Goal: Transaction & Acquisition: Download file/media

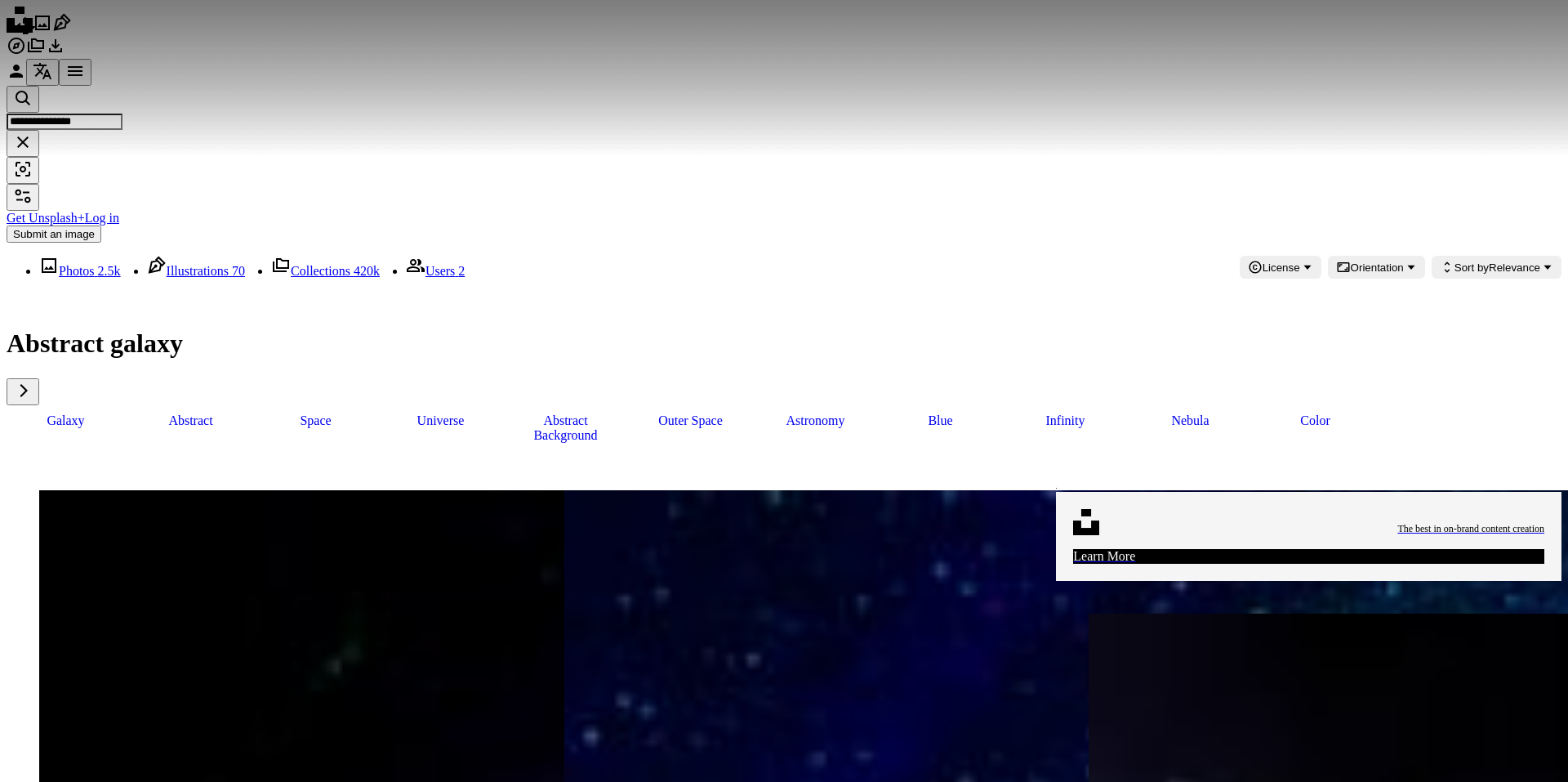
scroll to position [980, 0]
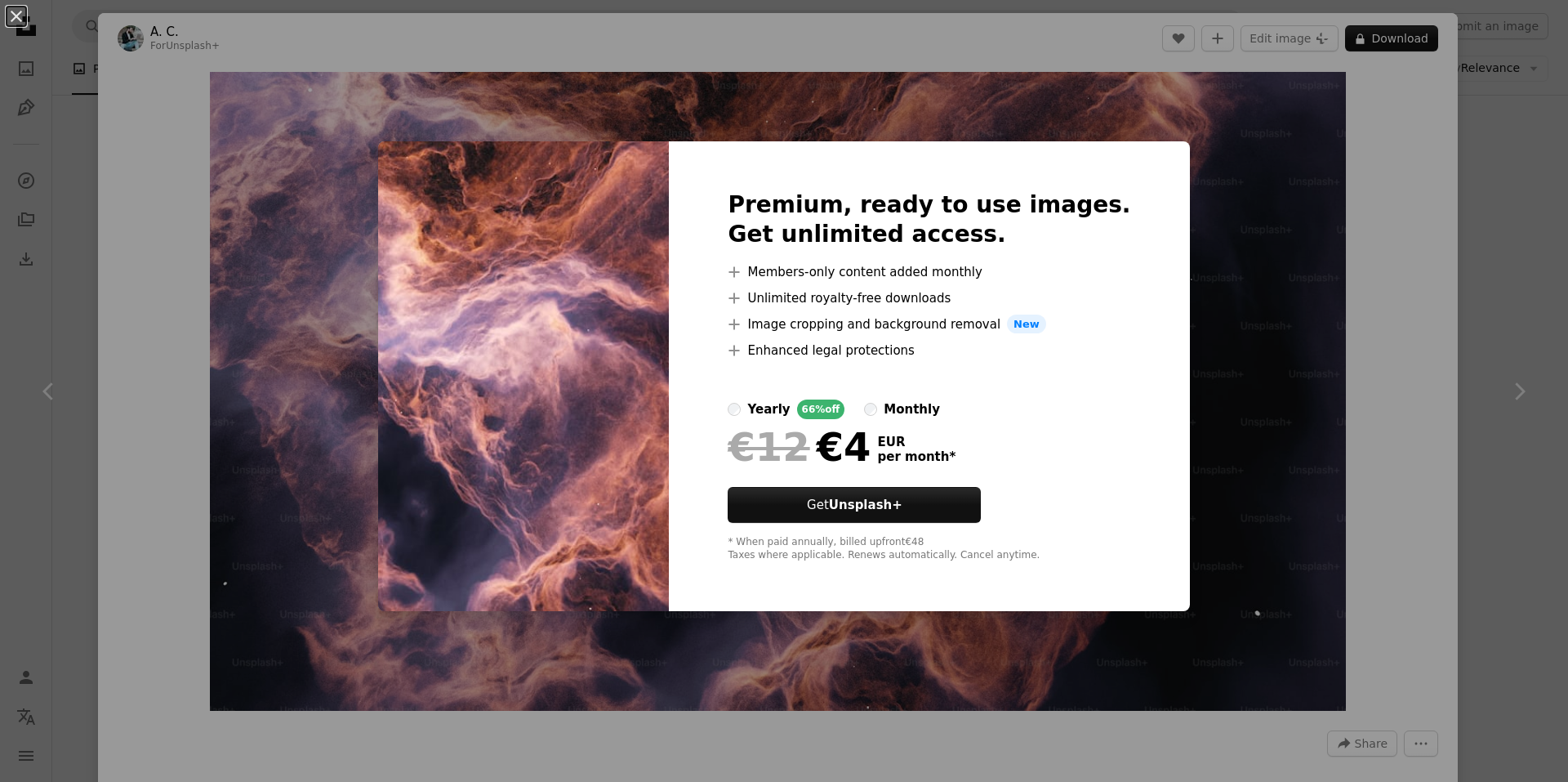
scroll to position [980, 0]
click at [1234, 237] on div "An X shape Premium, ready to use images. Get unlimited access. A plus sign Memb…" at bounding box center [784, 391] width 1568 height 782
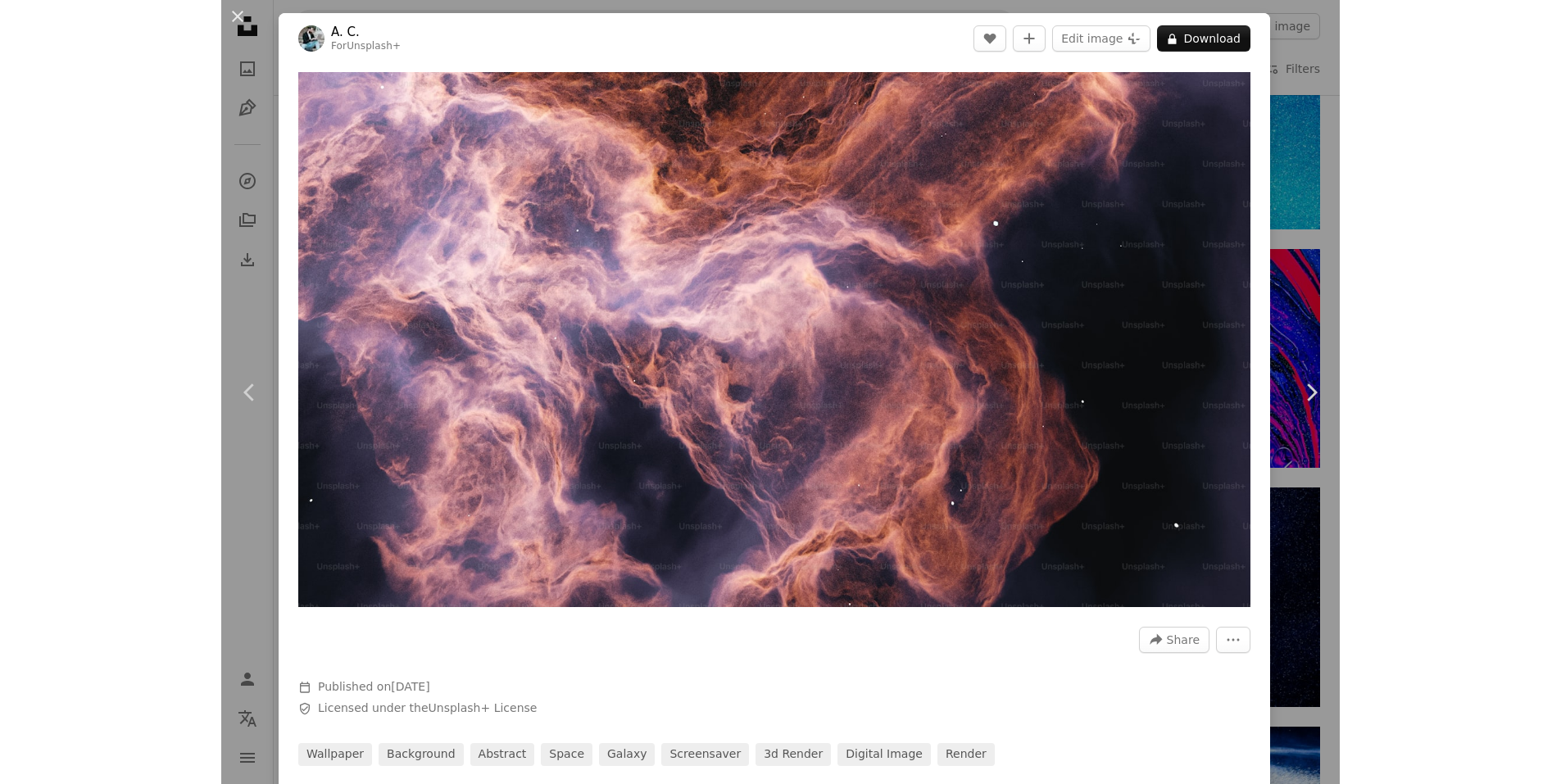
scroll to position [983, 0]
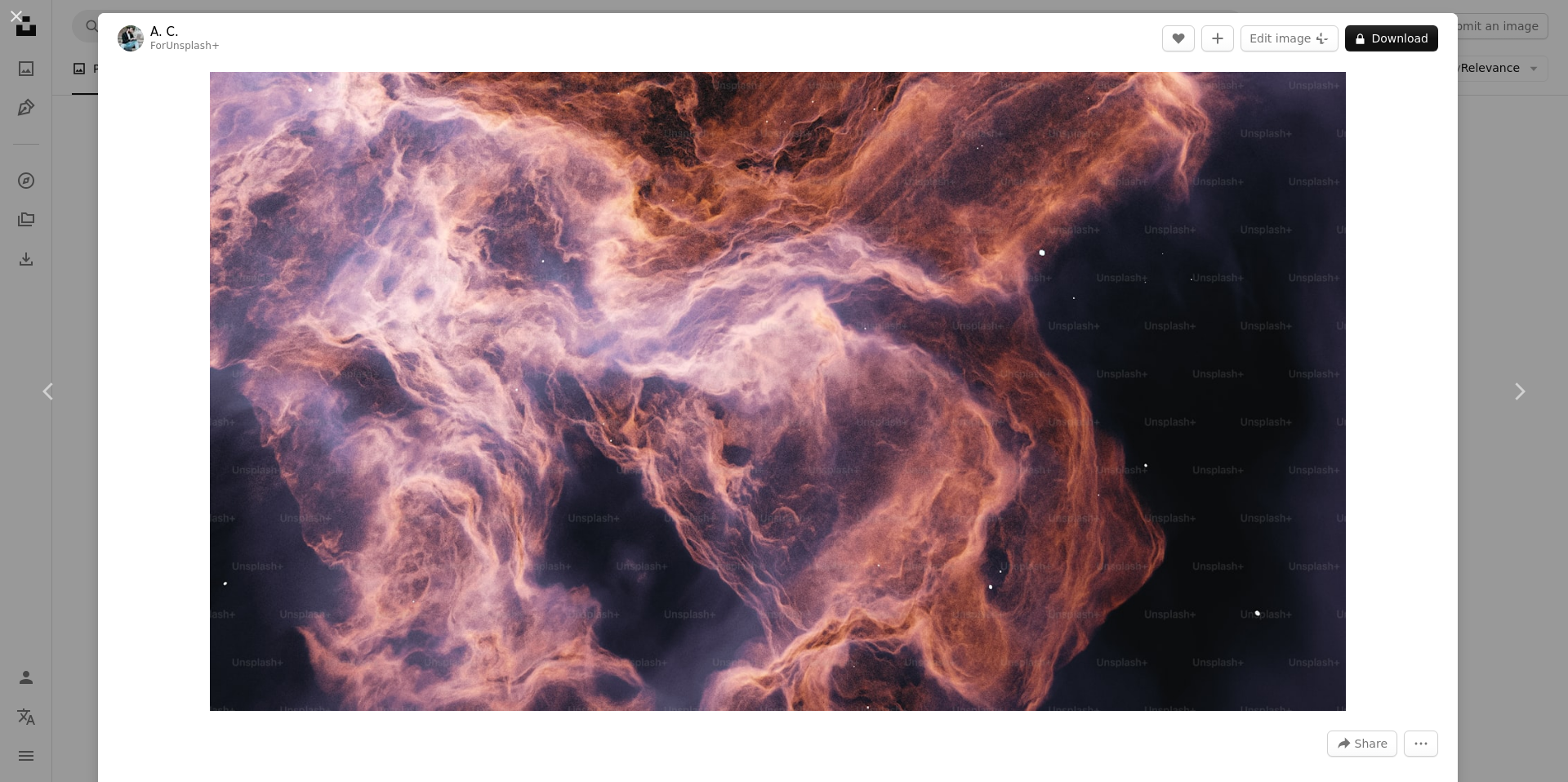
click at [1487, 45] on div "An X shape Chevron left Chevron right A. C. For Unsplash+ A heart A plus sign E…" at bounding box center [784, 391] width 1568 height 782
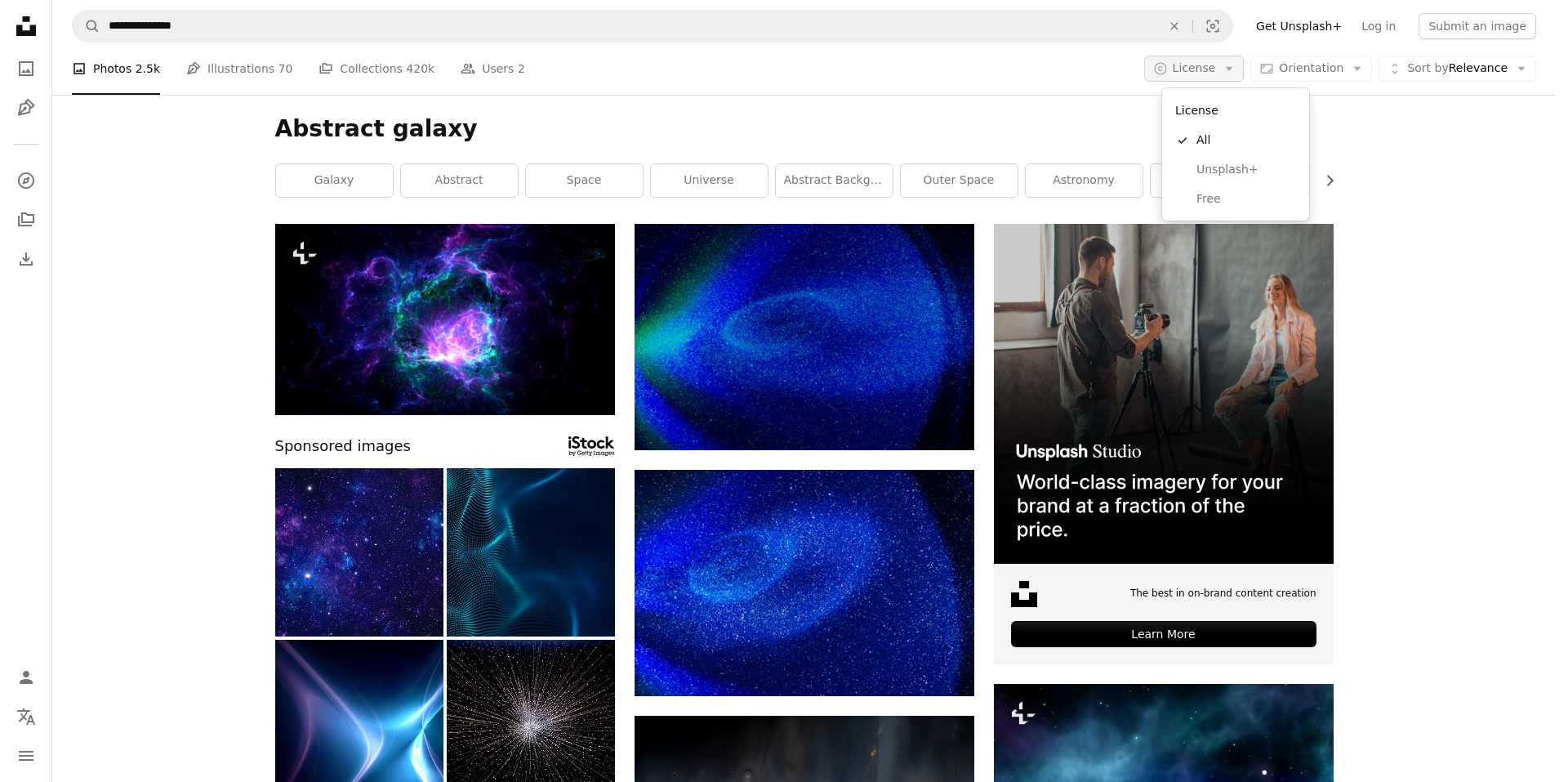
click at [1217, 68] on span "License" at bounding box center [1195, 67] width 44 height 13
click at [1222, 195] on span "Free" at bounding box center [1246, 199] width 99 height 16
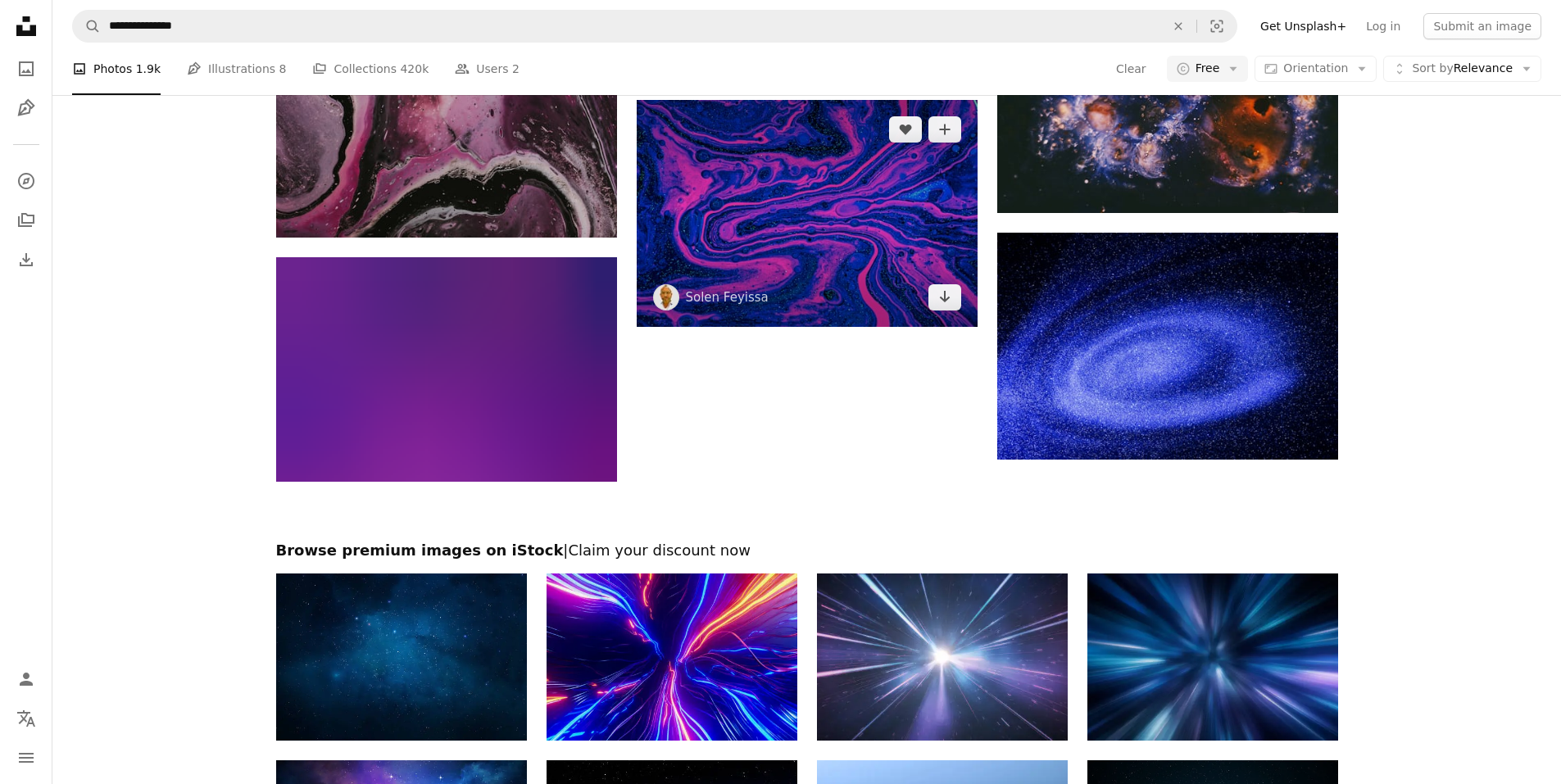
scroll to position [1904, 0]
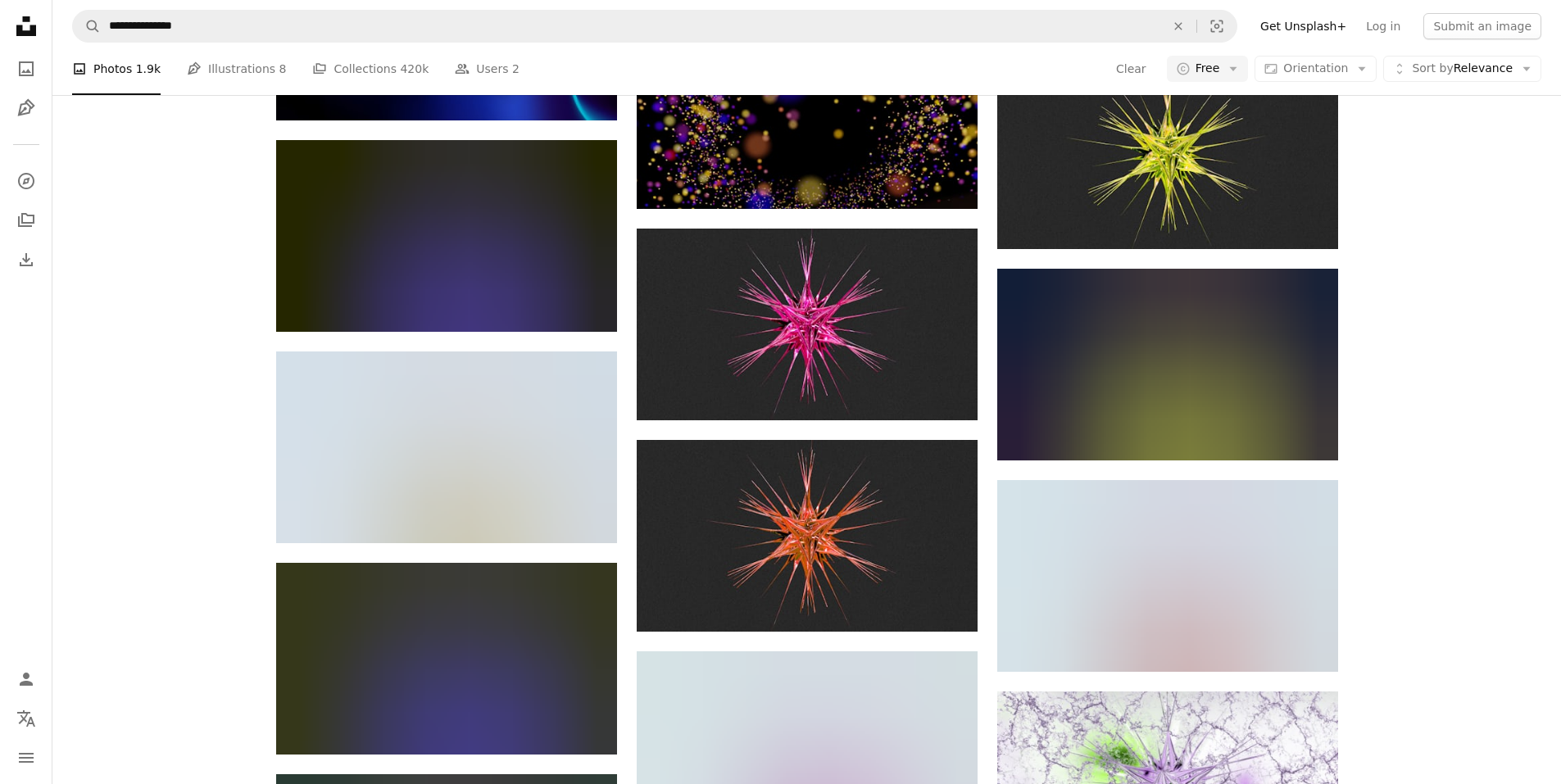
scroll to position [13040, 0]
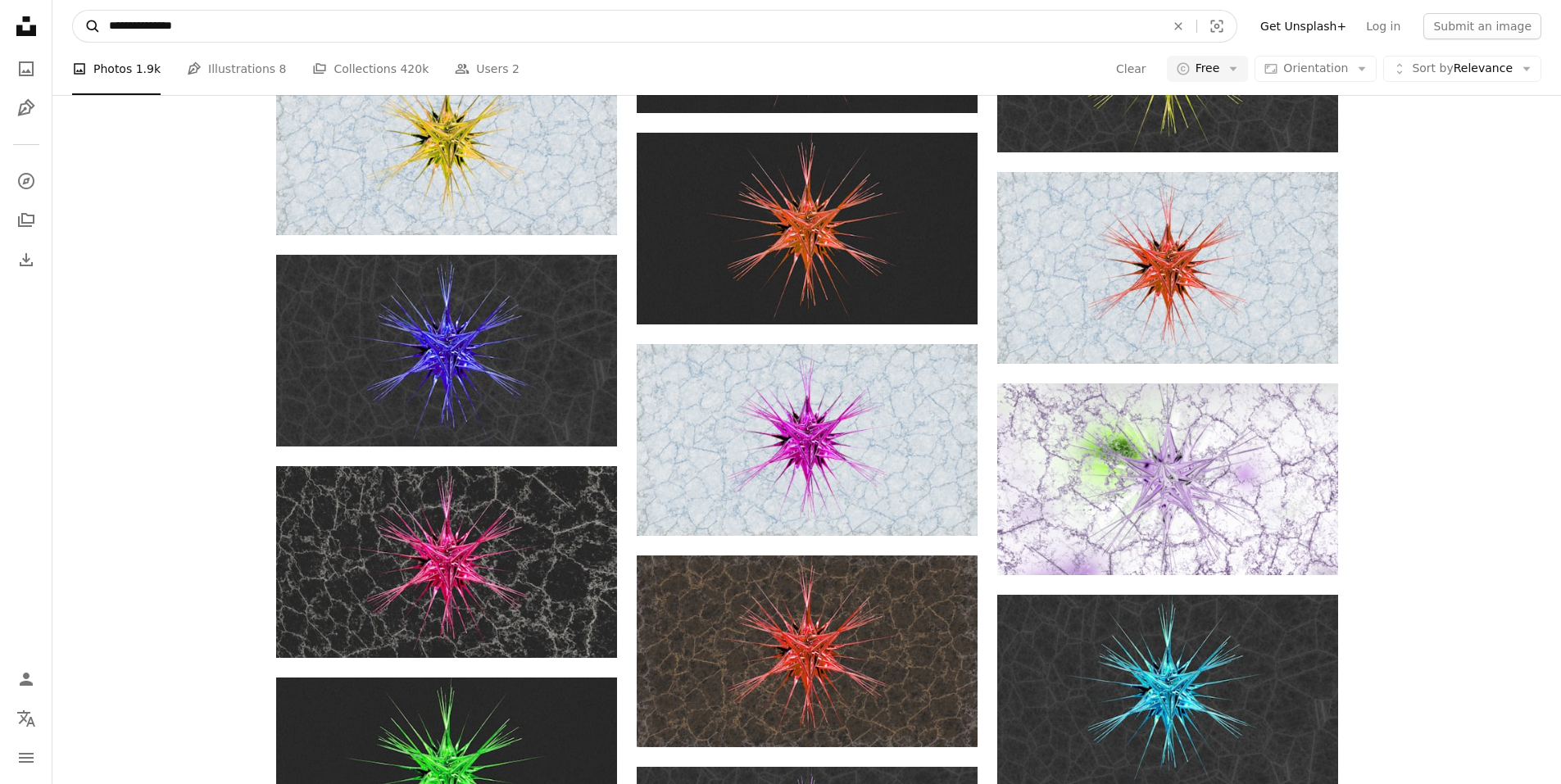
drag, startPoint x: 152, startPoint y: 29, endPoint x: 76, endPoint y: 30, distance: 76.0
click at [76, 30] on form "**********" at bounding box center [654, 26] width 1165 height 33
type input "******"
click button "A magnifying glass" at bounding box center [87, 26] width 28 height 31
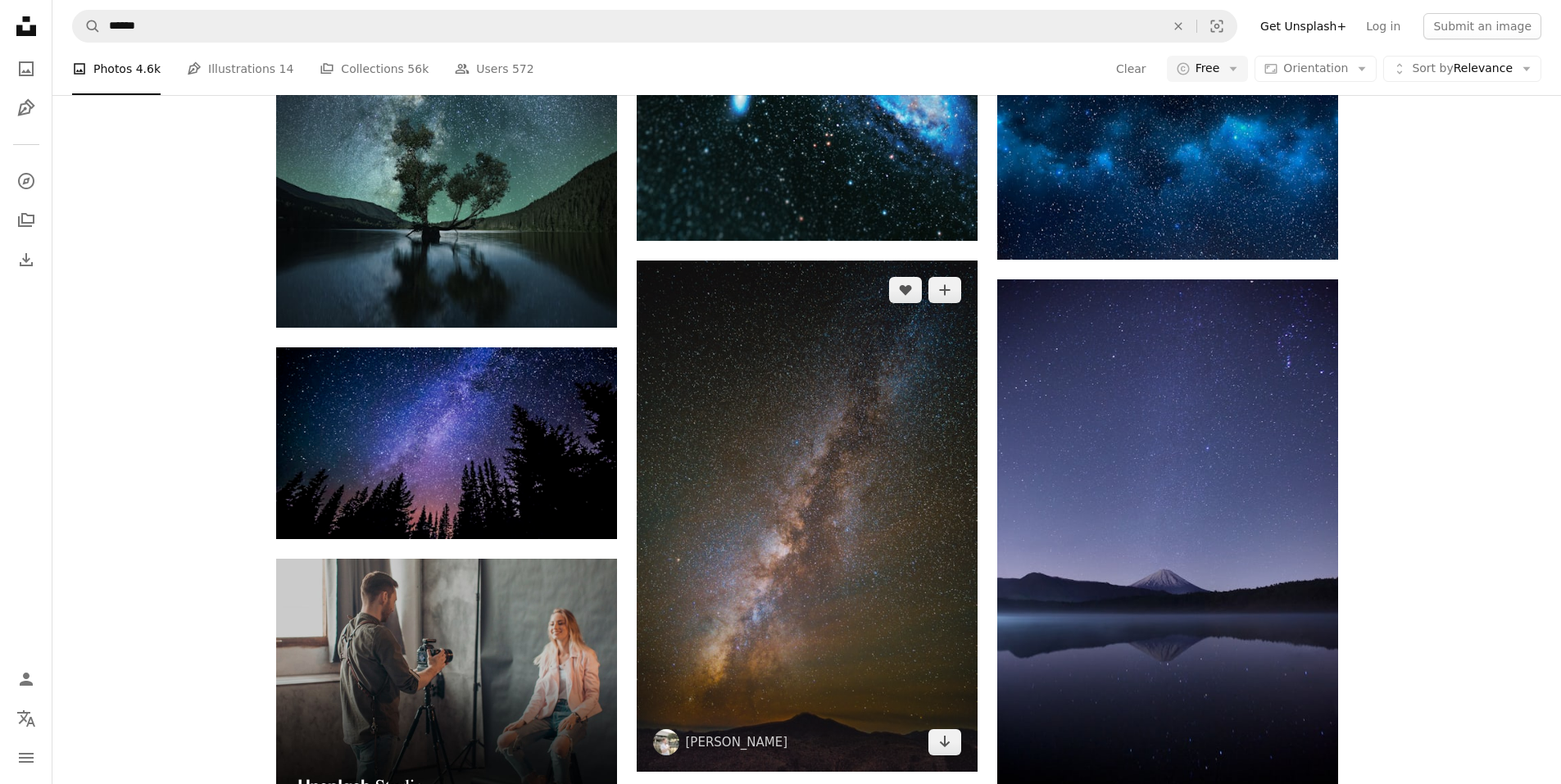
scroll to position [1965, 0]
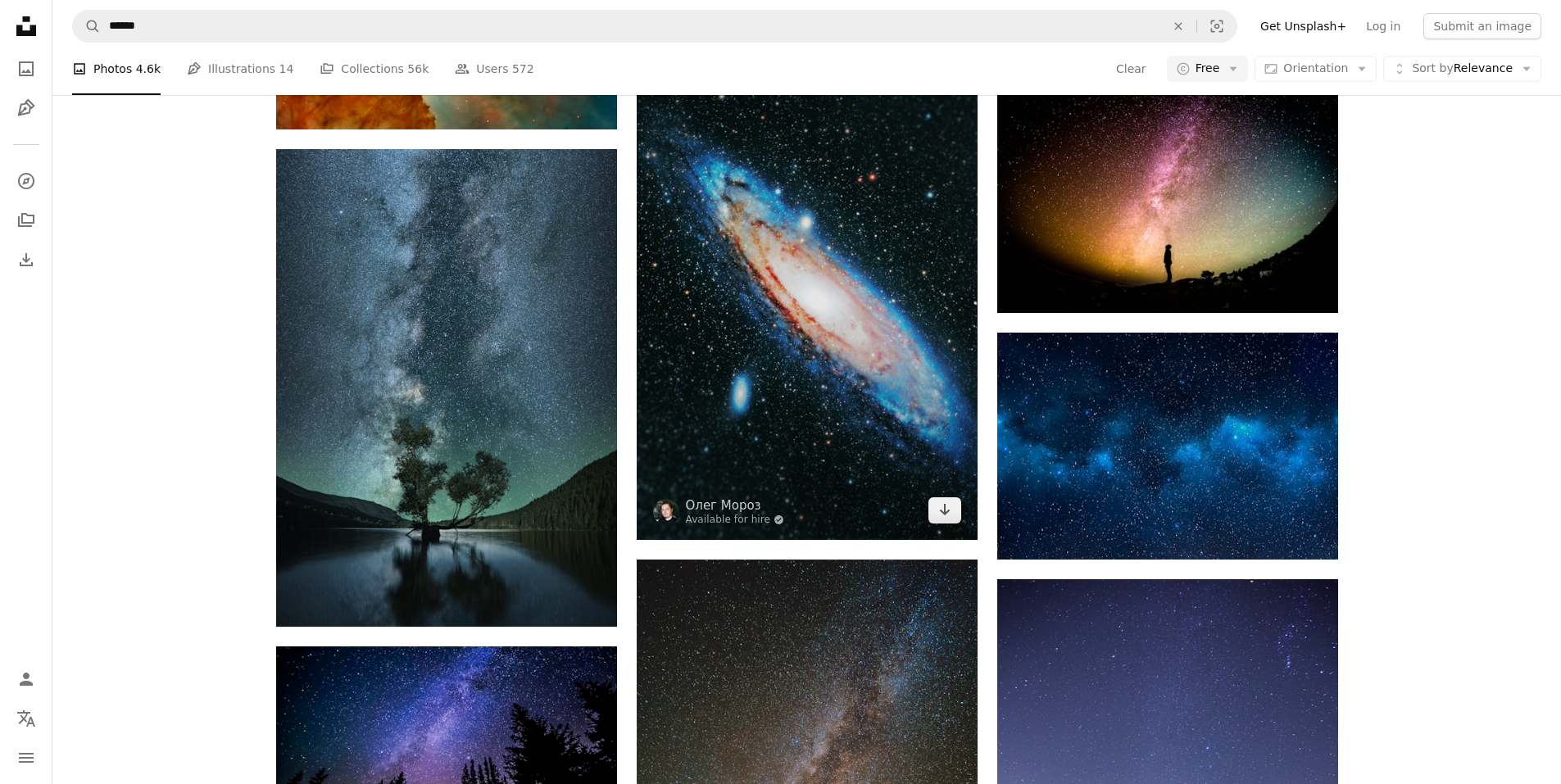
click at [846, 356] on img at bounding box center [807, 288] width 340 height 505
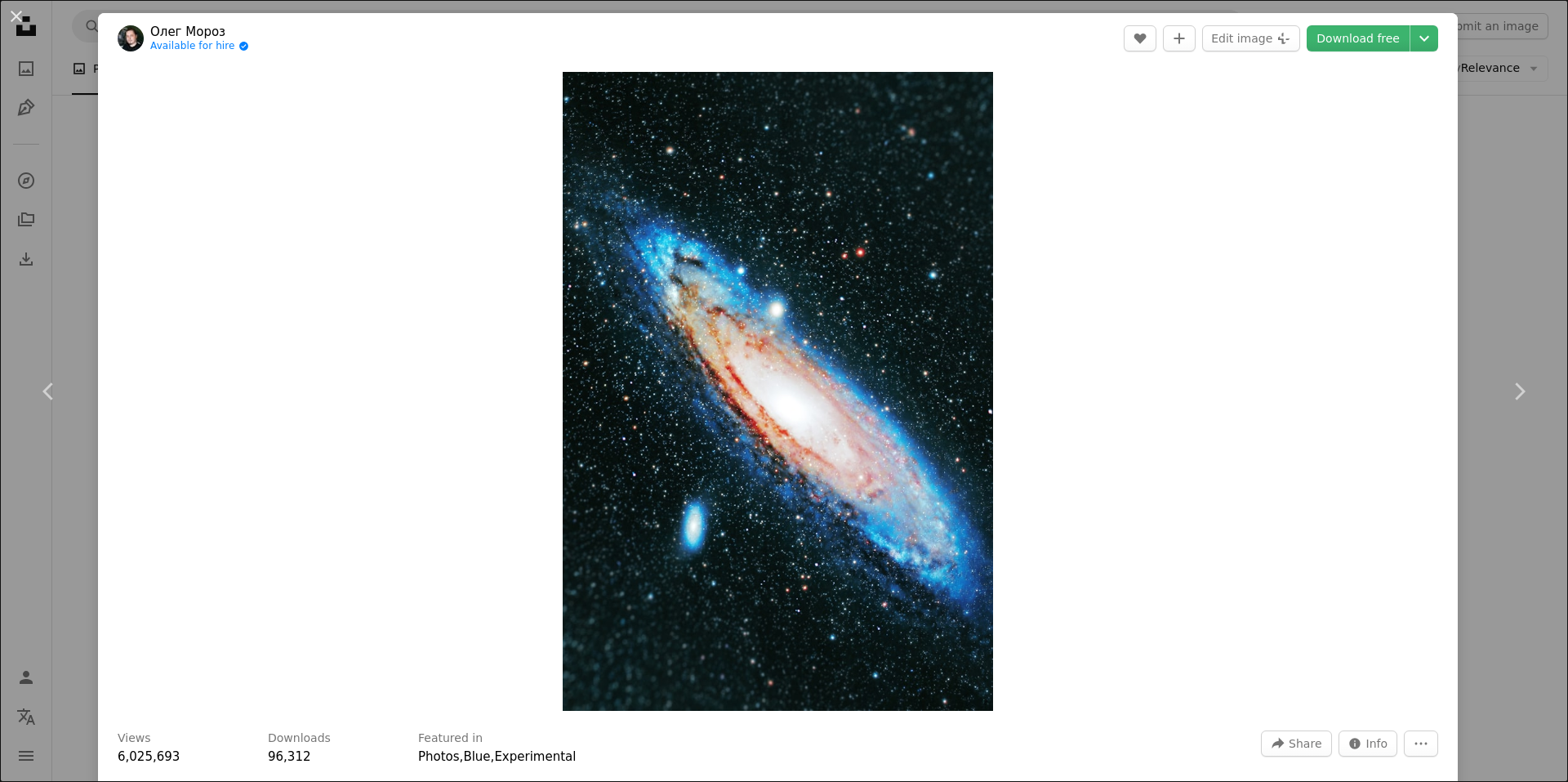
click at [1323, 55] on header "[PERSON_NAME] Available for hire A checkmark inside of a circle A heart A plus …" at bounding box center [778, 38] width 1360 height 51
click at [1338, 44] on link "Download free" at bounding box center [1359, 39] width 103 height 26
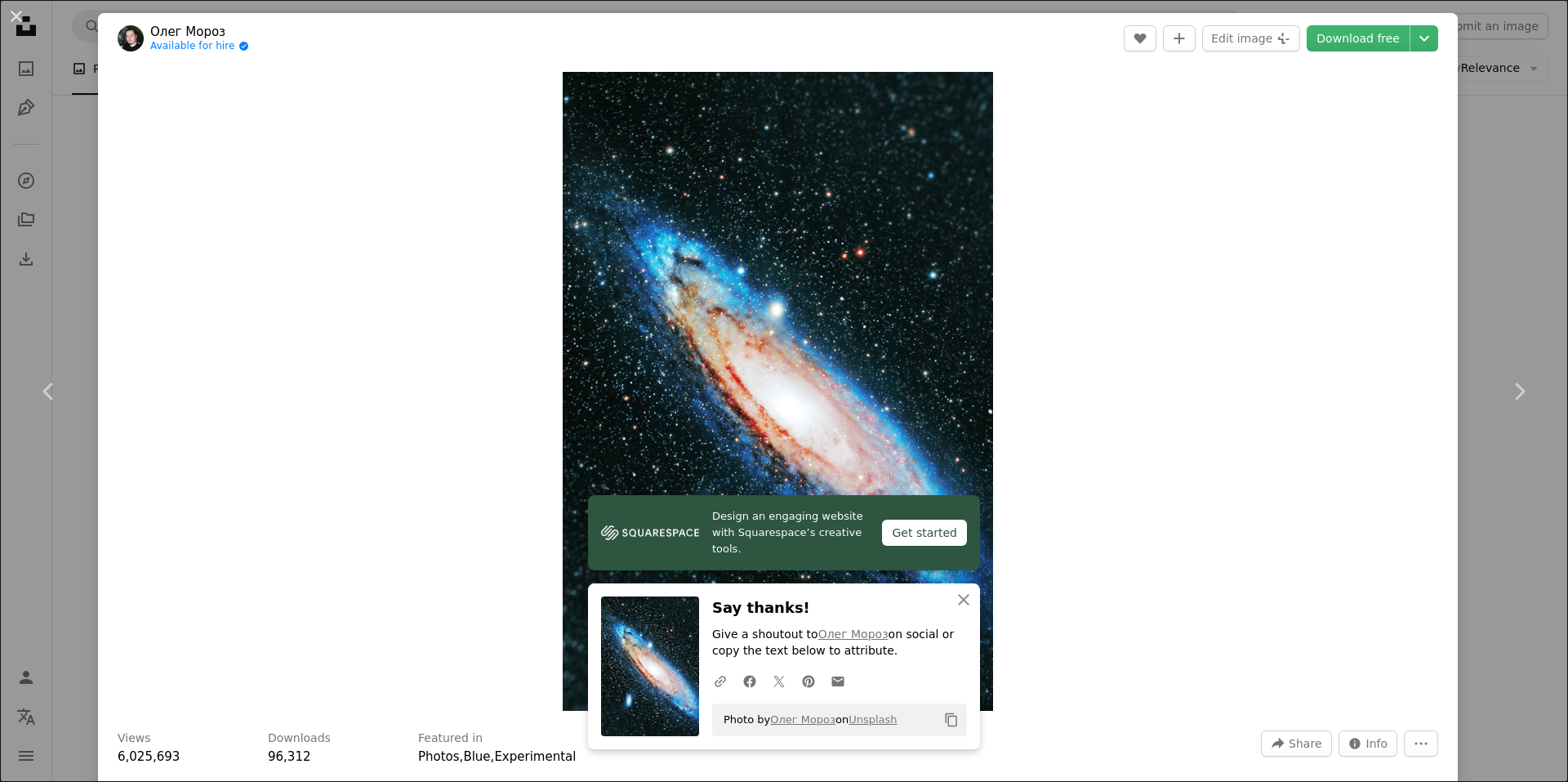
click at [1438, 149] on div "Zoom in" at bounding box center [778, 391] width 1360 height 655
drag, startPoint x: 14, startPoint y: 23, endPoint x: 58, endPoint y: 80, distance: 72.0
click at [14, 23] on button "An X shape" at bounding box center [17, 17] width 20 height 20
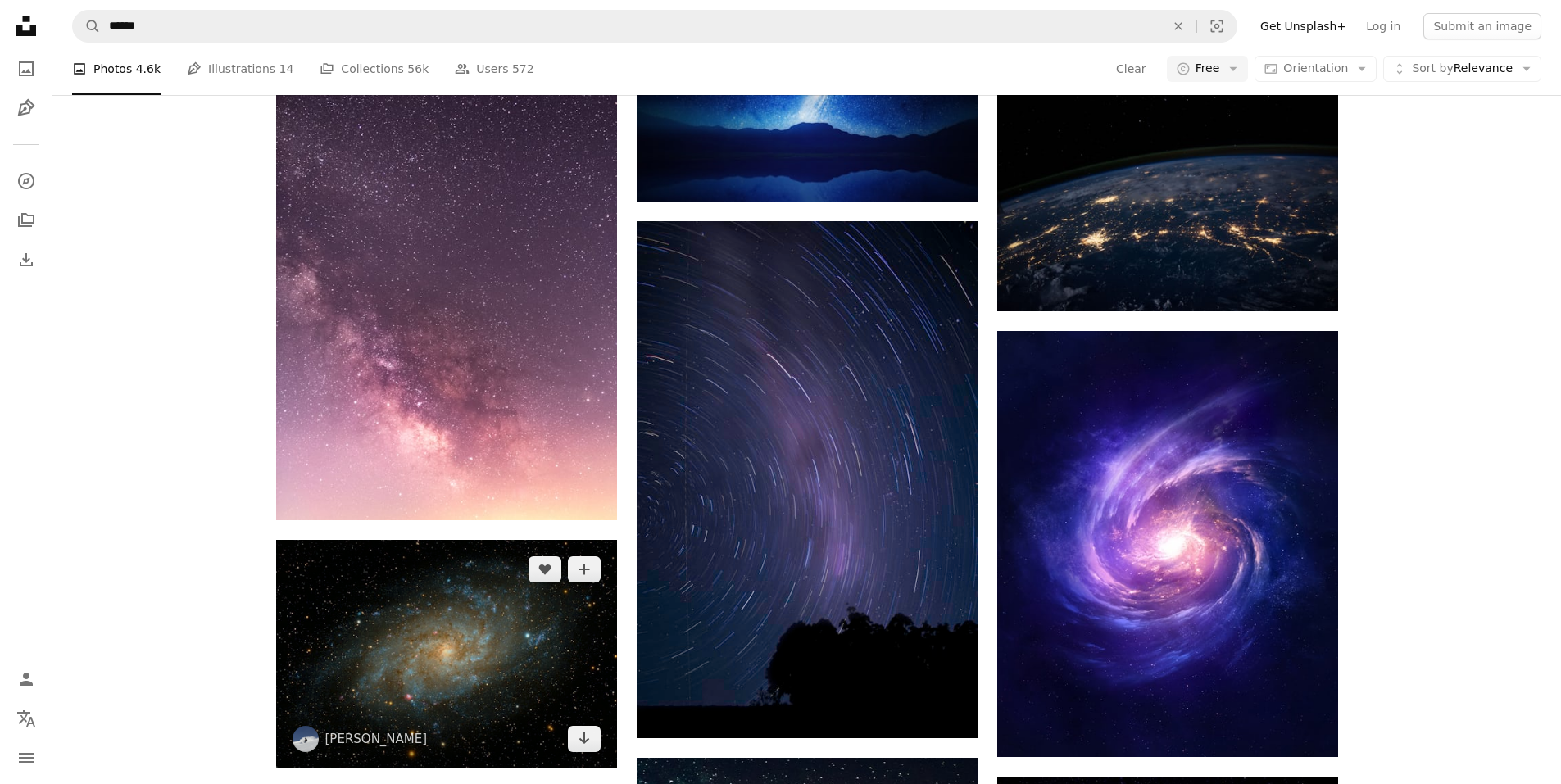
scroll to position [3194, 0]
